Goal: Find specific page/section: Find specific page/section

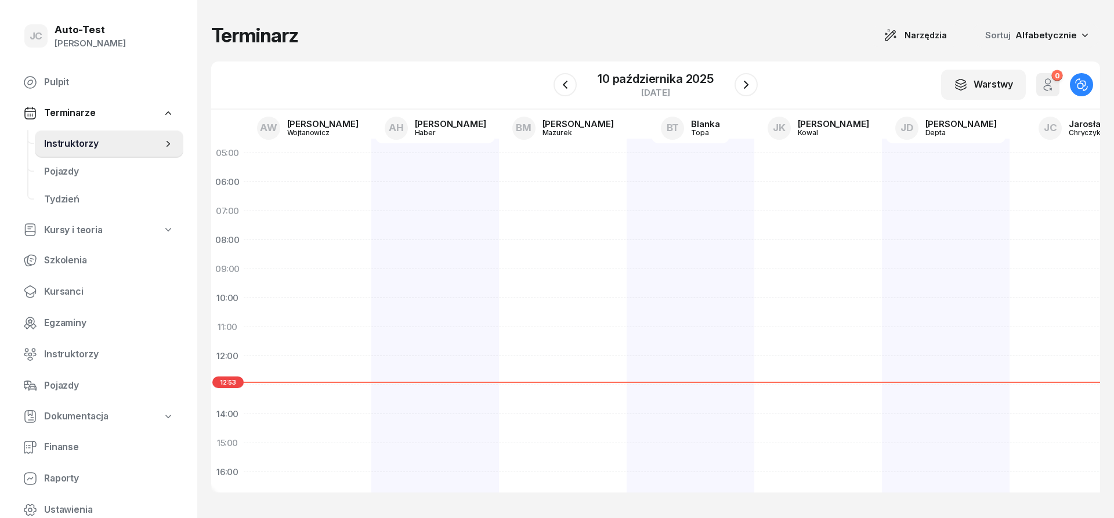
click at [407, 29] on div "Terminarz Narzędzia Sortuj Alfabetycznie" at bounding box center [655, 35] width 889 height 24
click at [407, 31] on div "Terminarz Narzędzia Sortuj Alfabetycznie" at bounding box center [655, 35] width 889 height 24
click at [295, 37] on h1 "Terminarz" at bounding box center [254, 35] width 87 height 21
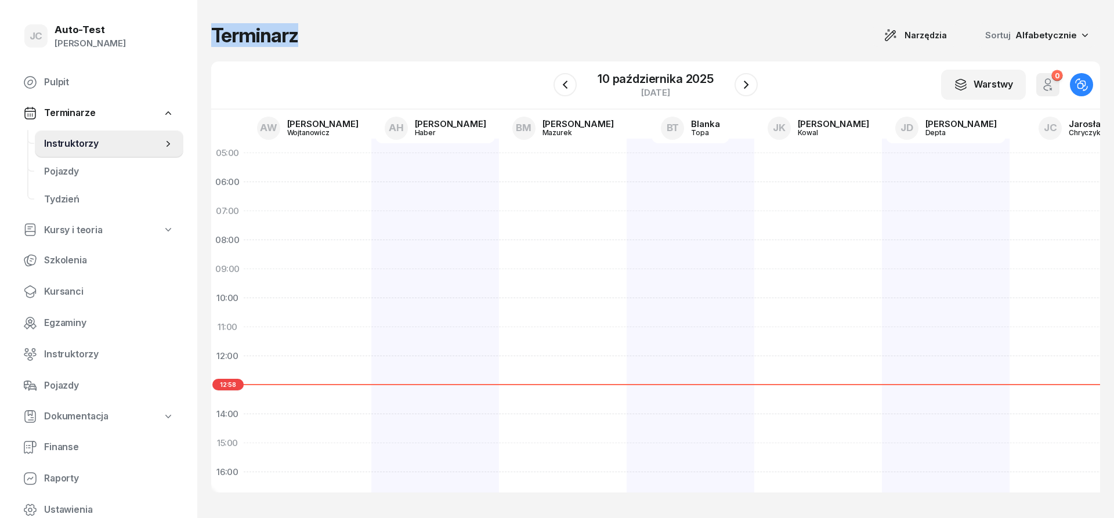
click at [295, 37] on h1 "Terminarz" at bounding box center [254, 35] width 87 height 21
click at [358, 37] on div "Terminarz Narzędzia Sortuj Alfabetycznie" at bounding box center [655, 35] width 889 height 24
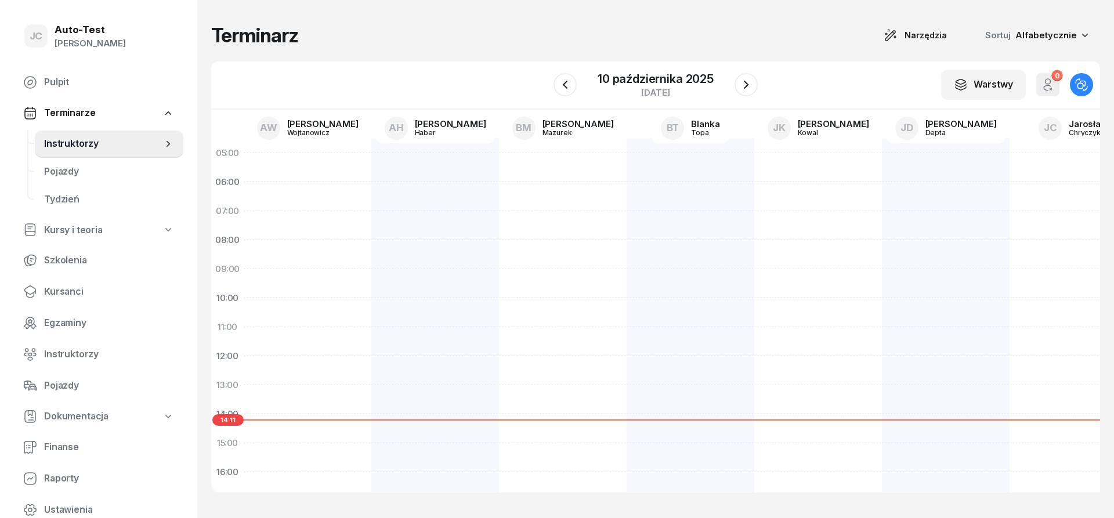
click at [301, 37] on div "Terminarz Narzędzia Sortuj Alfabetycznie" at bounding box center [655, 35] width 889 height 24
click at [359, 34] on div "Terminarz Narzędzia Sortuj Alfabetycznie" at bounding box center [655, 35] width 889 height 24
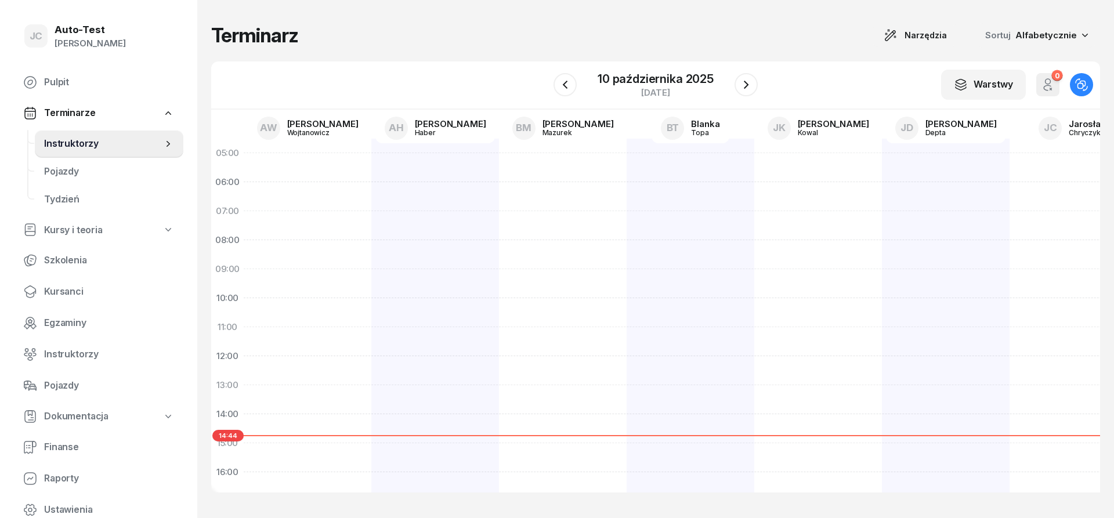
click at [307, 37] on div "Terminarz Narzędzia Sortuj Alfabetycznie" at bounding box center [655, 35] width 889 height 24
click at [343, 38] on div "Terminarz Narzędzia Sortuj Alfabetycznie" at bounding box center [655, 35] width 889 height 24
